Goal: Find specific page/section: Find specific page/section

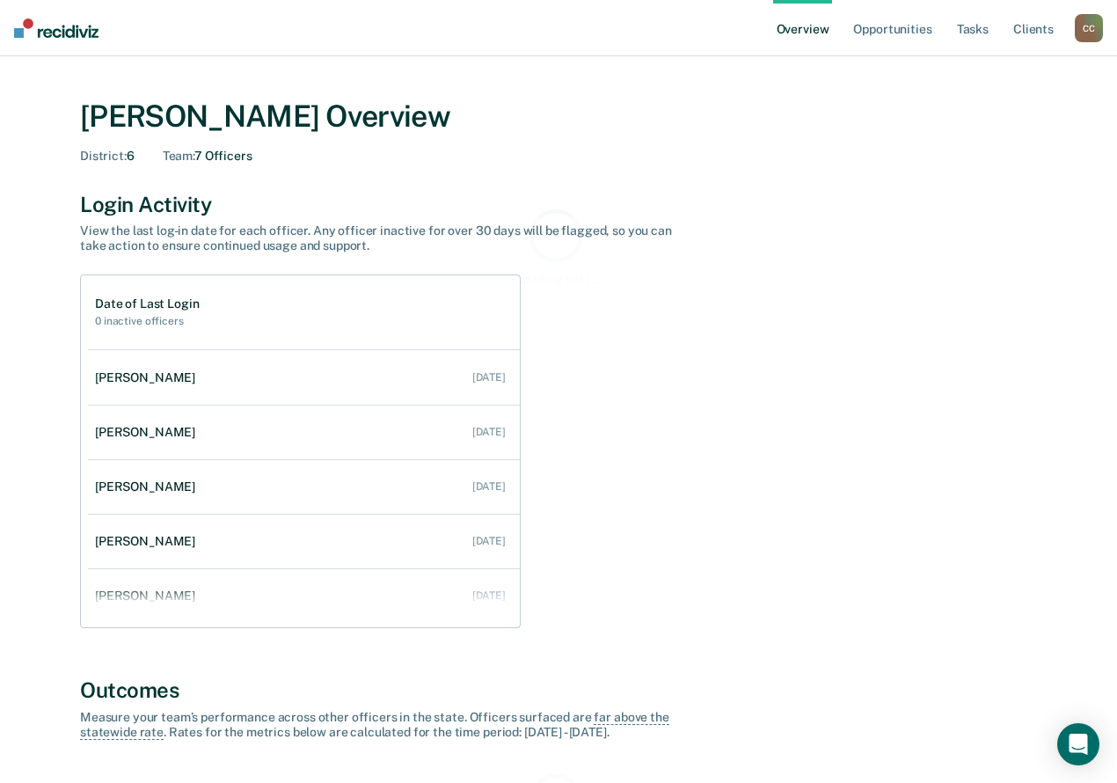
click at [1085, 33] on div "C C" at bounding box center [1088, 28] width 28 height 28
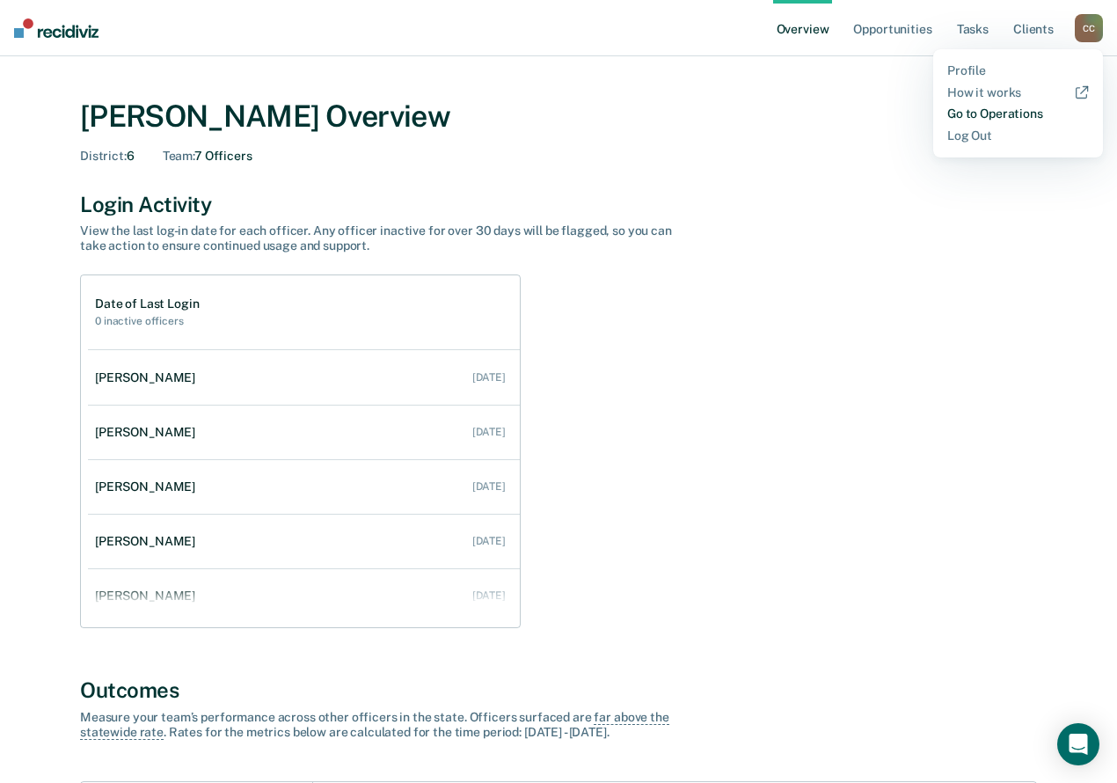
click at [1002, 113] on link "Go to Operations" at bounding box center [1018, 113] width 142 height 15
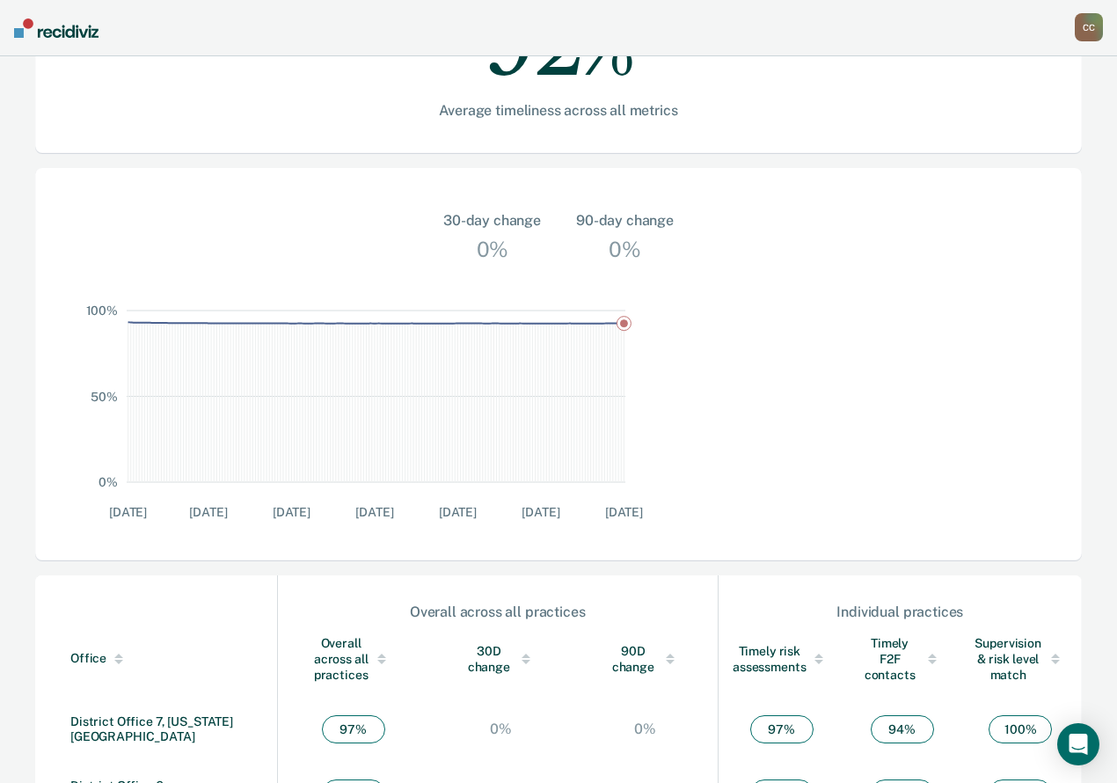
scroll to position [440, 0]
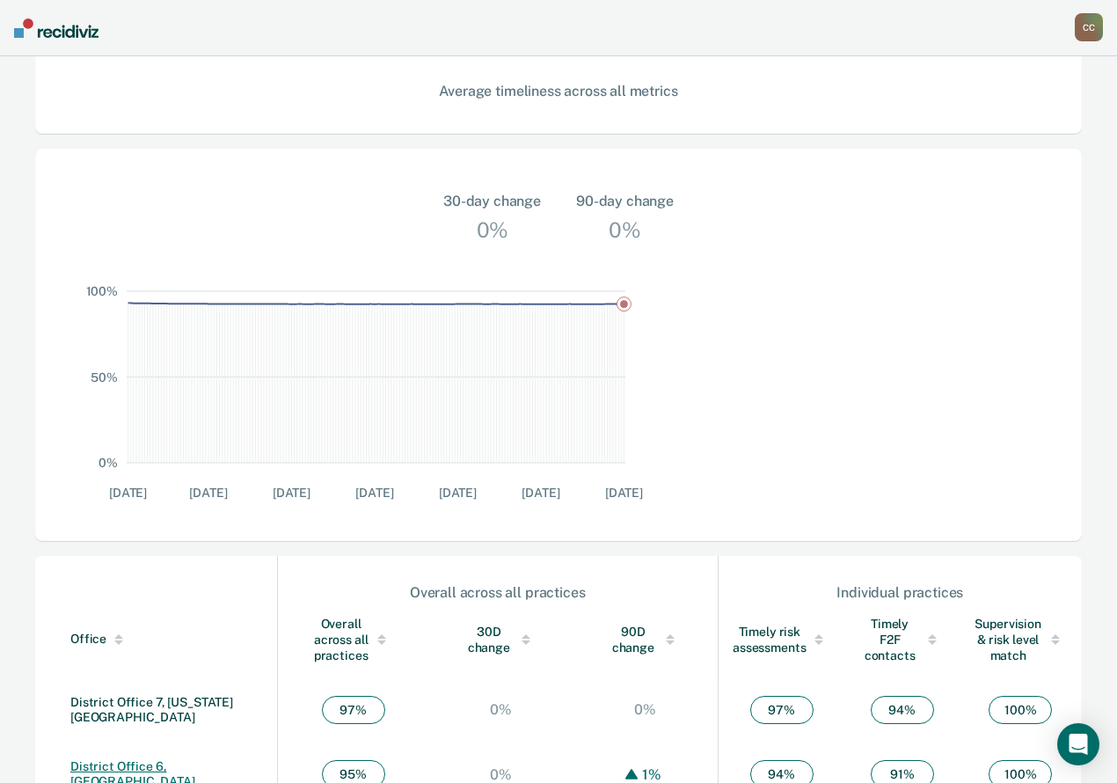
click at [134, 759] on link "District Office 6, [GEOGRAPHIC_DATA]" at bounding box center [132, 773] width 125 height 29
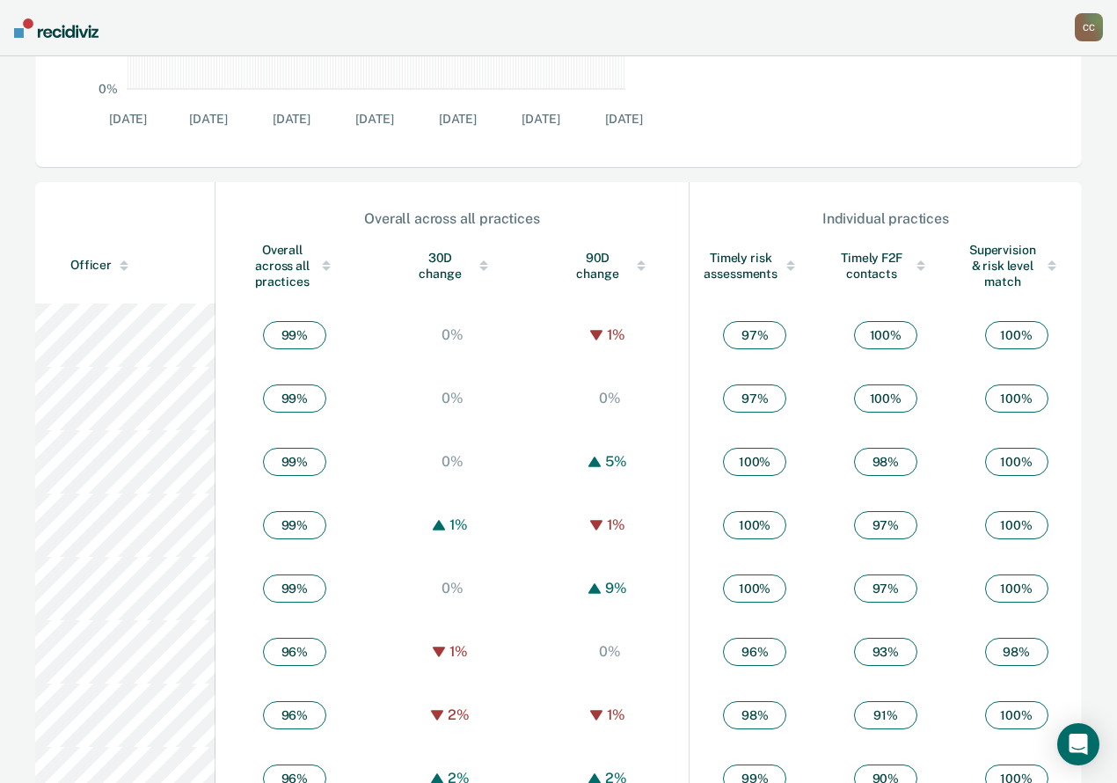
scroll to position [725, 0]
